Goal: Communication & Community: Participate in discussion

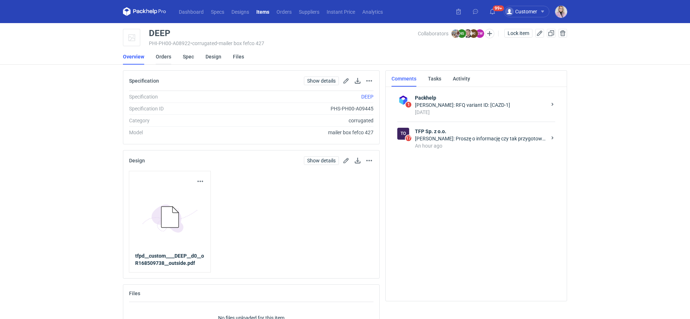
click at [167, 59] on link "Orders" at bounding box center [163, 57] width 15 height 16
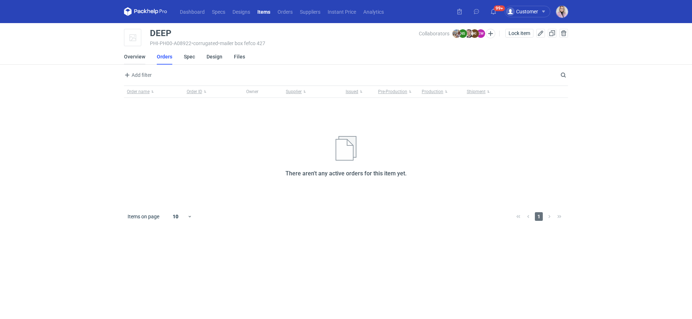
click at [133, 55] on link "Overview" at bounding box center [134, 57] width 21 height 16
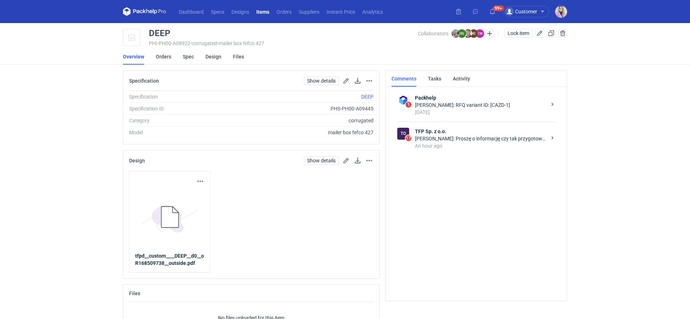
click at [465, 144] on div "An hour ago" at bounding box center [481, 145] width 132 height 7
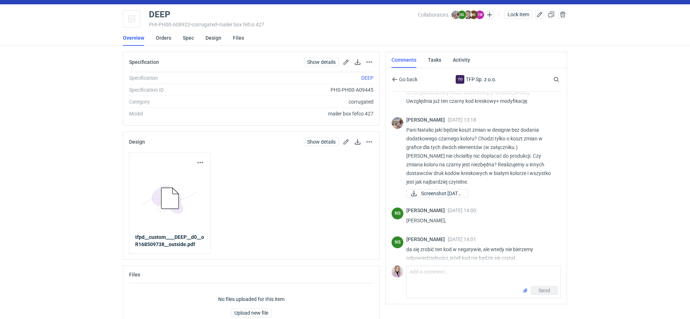
scroll to position [564, 0]
click at [442, 191] on span "Screenshot 2025-08-2..." at bounding box center [441, 194] width 41 height 8
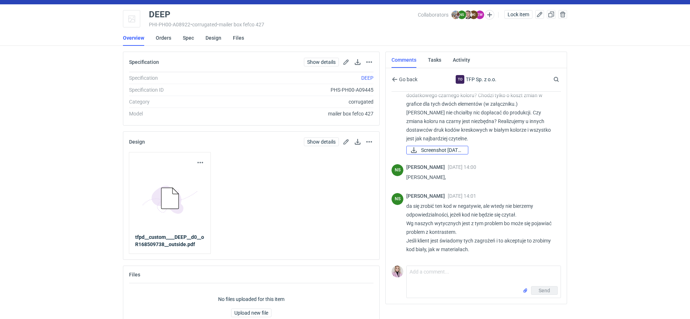
scroll to position [635, 0]
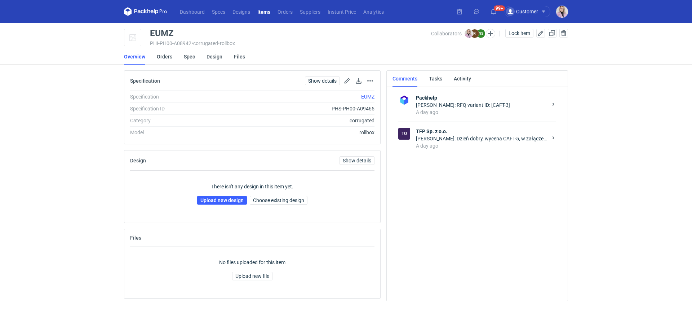
click at [445, 144] on div "A day ago" at bounding box center [482, 145] width 132 height 7
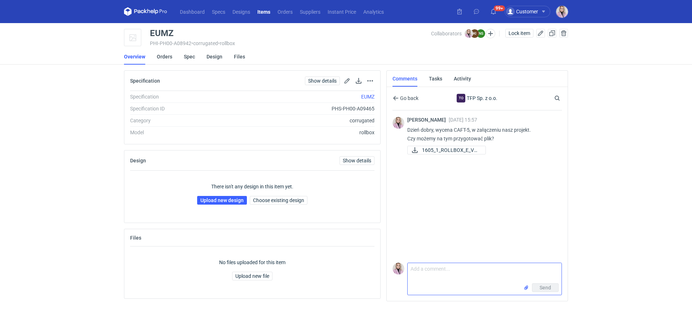
click at [426, 266] on textarea "Comment message" at bounding box center [485, 273] width 154 height 20
click at [476, 31] on figcaption "KI" at bounding box center [474, 33] width 9 height 9
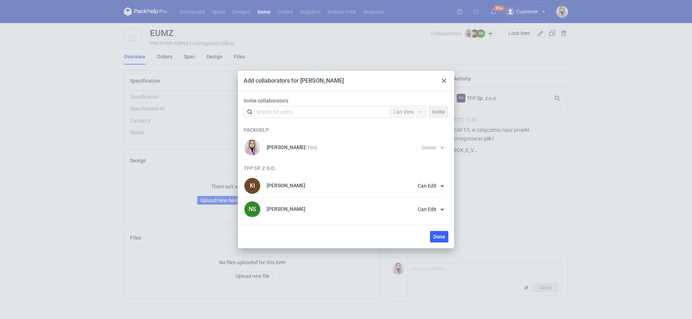
click at [488, 172] on div "Add collaborators for EUMZ Invite collaborators Search for users Permission Can…" at bounding box center [346, 159] width 692 height 319
click at [434, 234] on span "Done" at bounding box center [439, 236] width 12 height 5
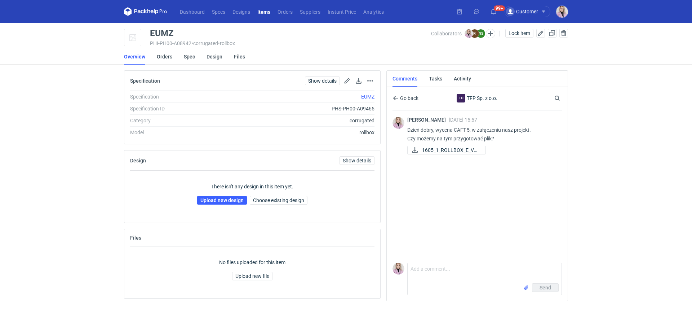
click at [440, 292] on div "Send" at bounding box center [485, 289] width 154 height 12
click at [440, 266] on textarea "Comment message" at bounding box center [485, 273] width 154 height 20
type textarea "Dzień dobry, proszę o odpowiedz odnośnie siatki"
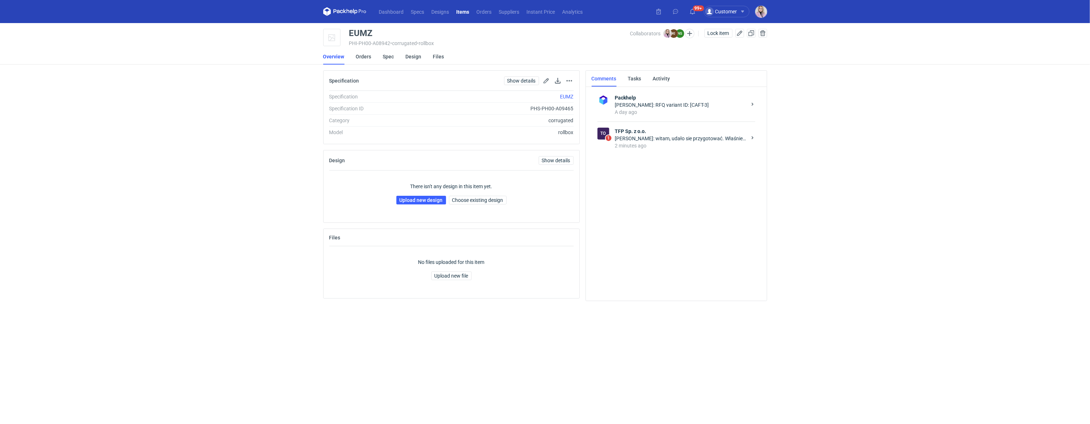
click at [671, 139] on div "[PERSON_NAME]: witam, udało sie przygotować. Właśnie dostałam od konstruktora. …" at bounding box center [681, 138] width 132 height 7
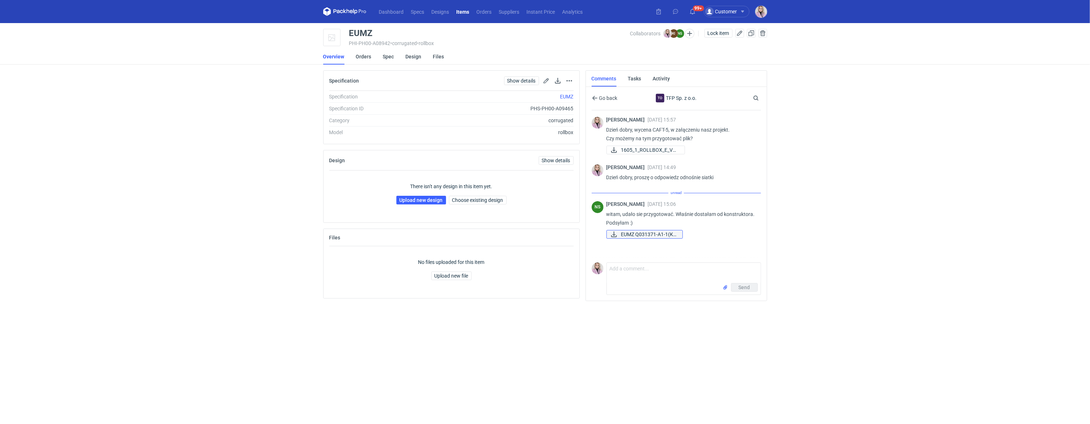
click at [643, 234] on span "EUMZ Q031371-A1-1(K)..." at bounding box center [648, 234] width 55 height 8
